Goal: Information Seeking & Learning: Learn about a topic

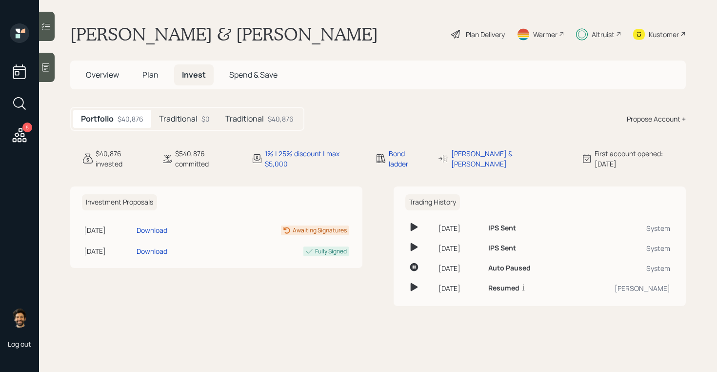
click at [241, 115] on h5 "Traditional" at bounding box center [244, 118] width 39 height 9
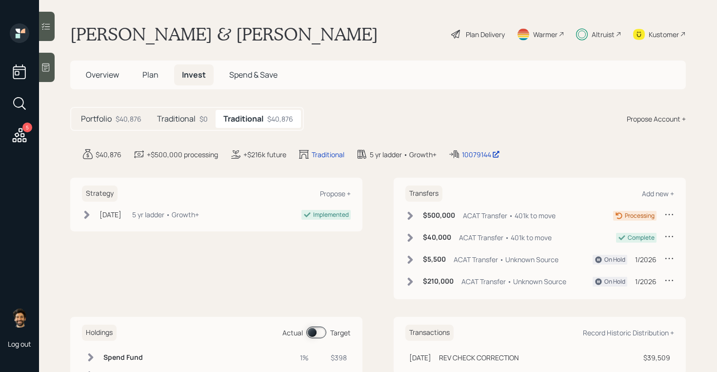
click at [590, 26] on div "Altruist" at bounding box center [598, 33] width 45 height 21
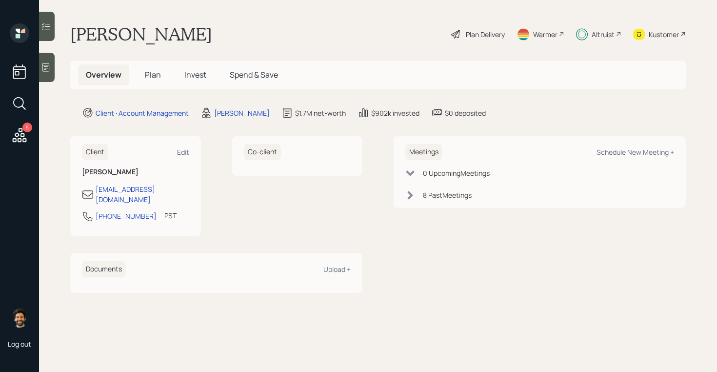
click at [190, 73] on span "Invest" at bounding box center [195, 74] width 22 height 11
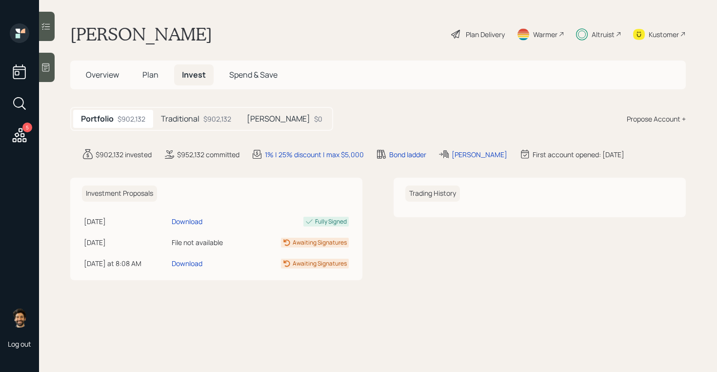
click at [180, 118] on h5 "Traditional" at bounding box center [180, 118] width 39 height 9
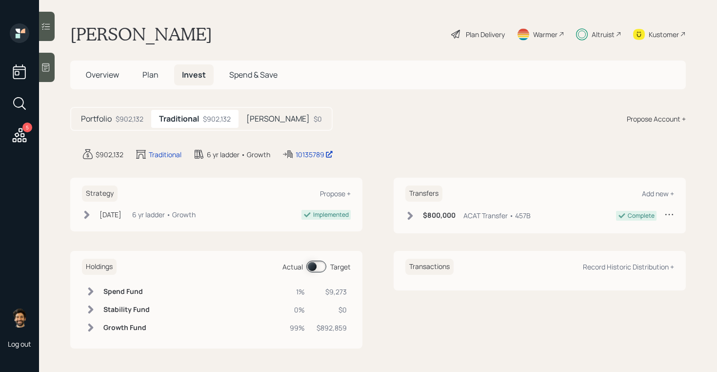
click at [258, 122] on h5 "Roth" at bounding box center [277, 118] width 63 height 9
